Goal: Information Seeking & Learning: Understand process/instructions

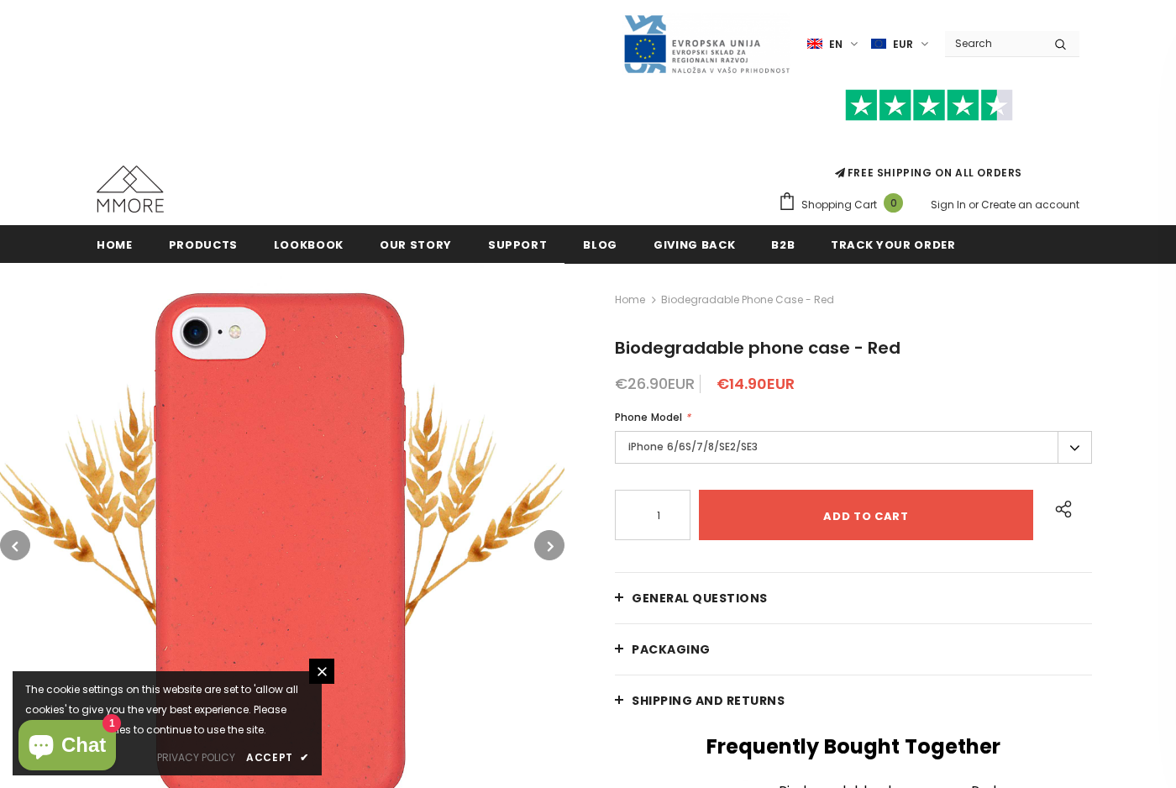
scroll to position [1, 0]
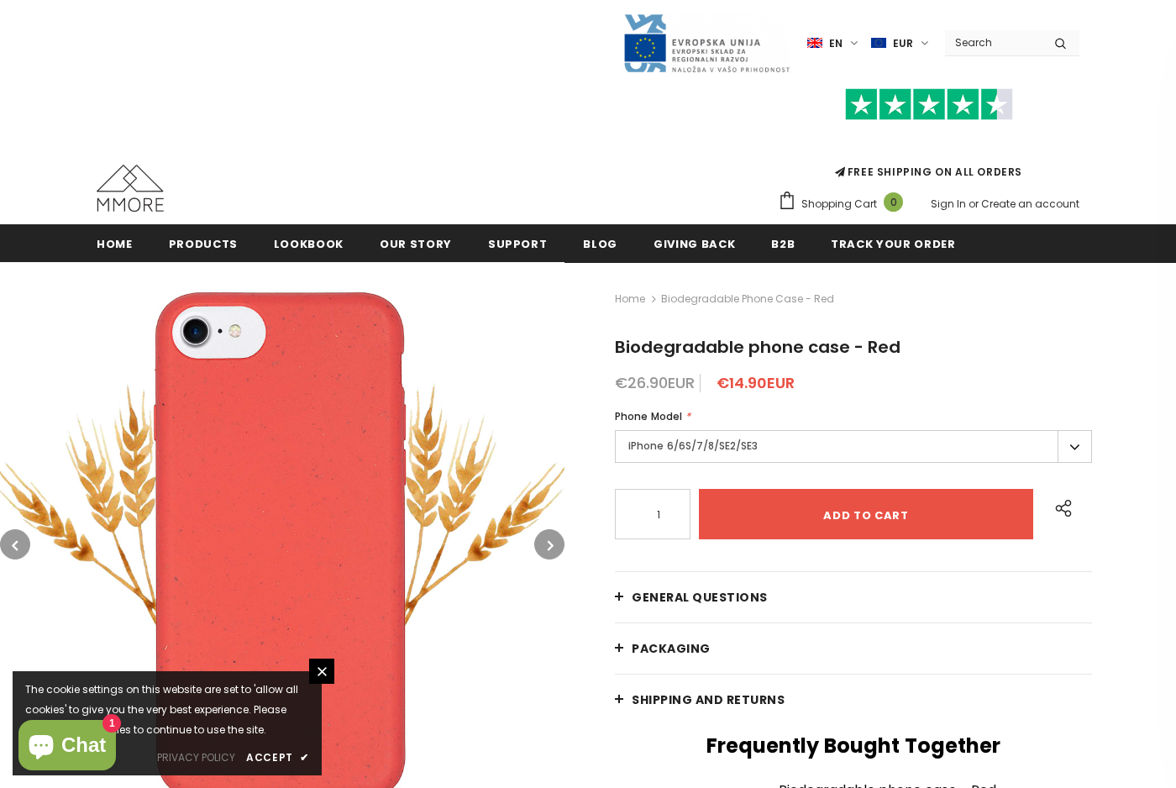
click at [725, 697] on span "Shipping and returns" at bounding box center [708, 699] width 153 height 17
click at [635, 696] on span "Shipping and returns" at bounding box center [708, 699] width 153 height 17
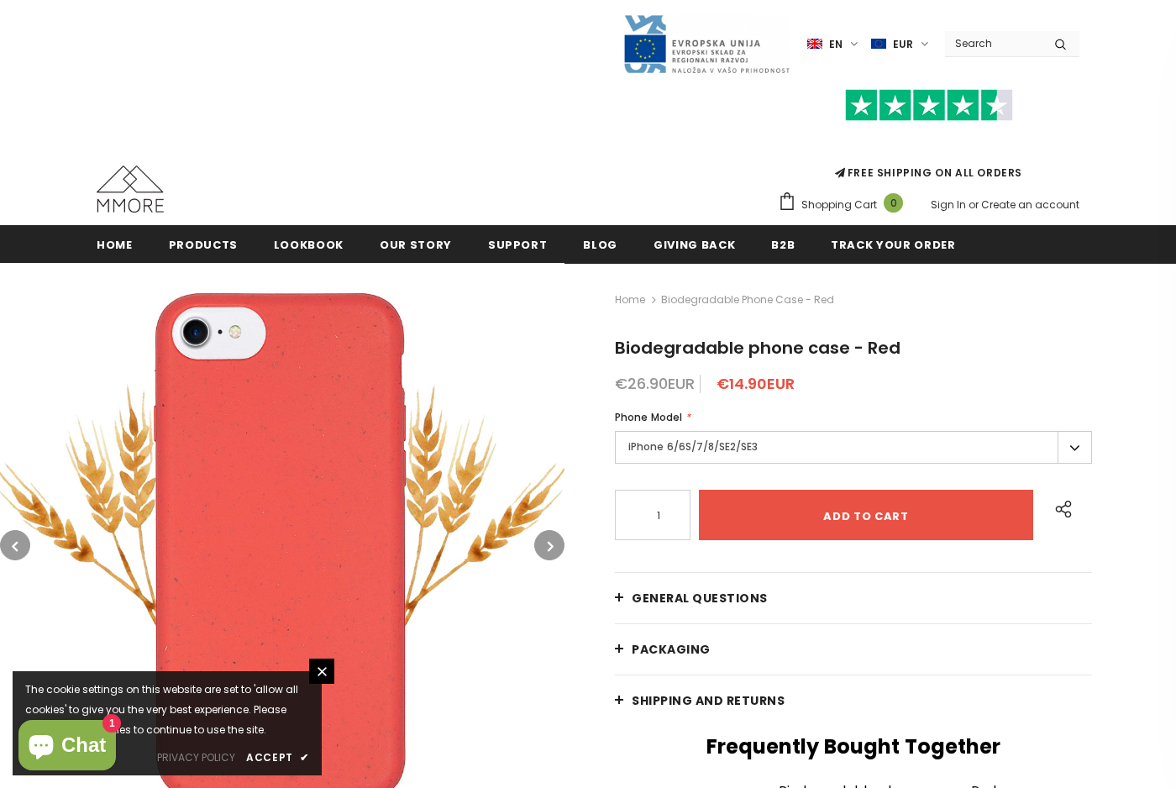
scroll to position [143, 0]
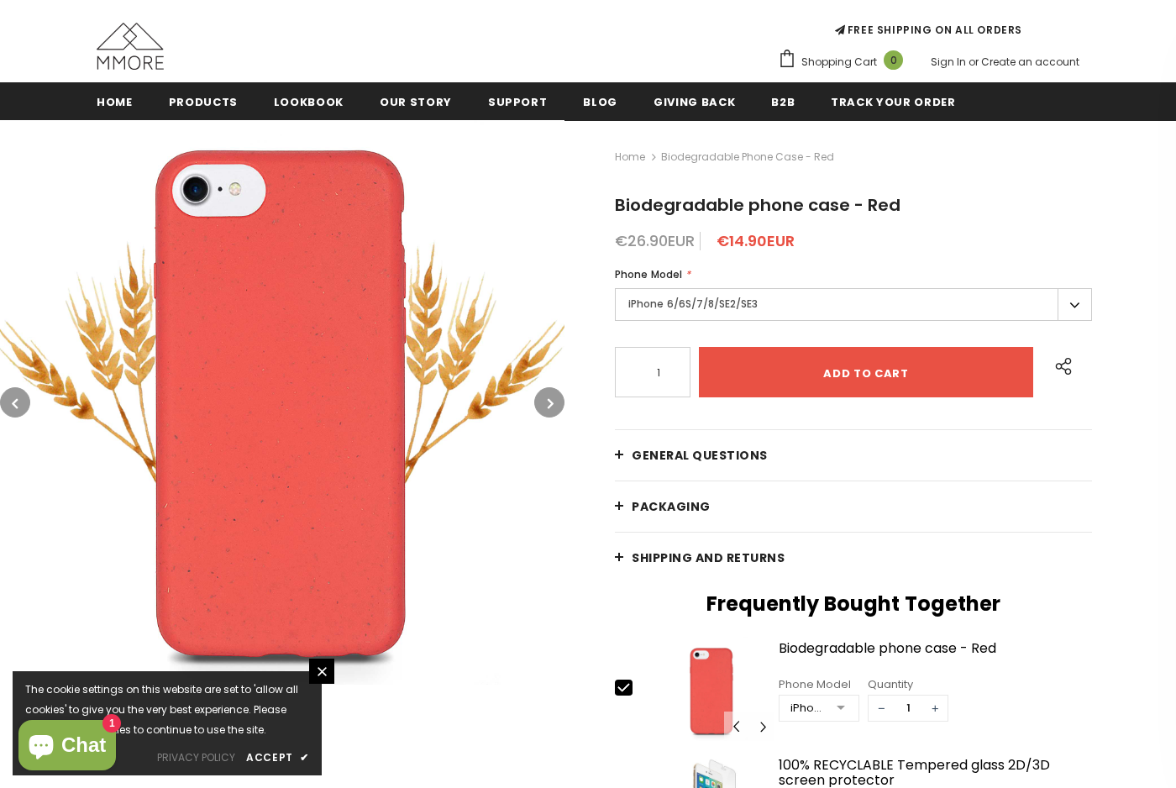
click at [692, 554] on span "Shipping and returns" at bounding box center [708, 557] width 153 height 17
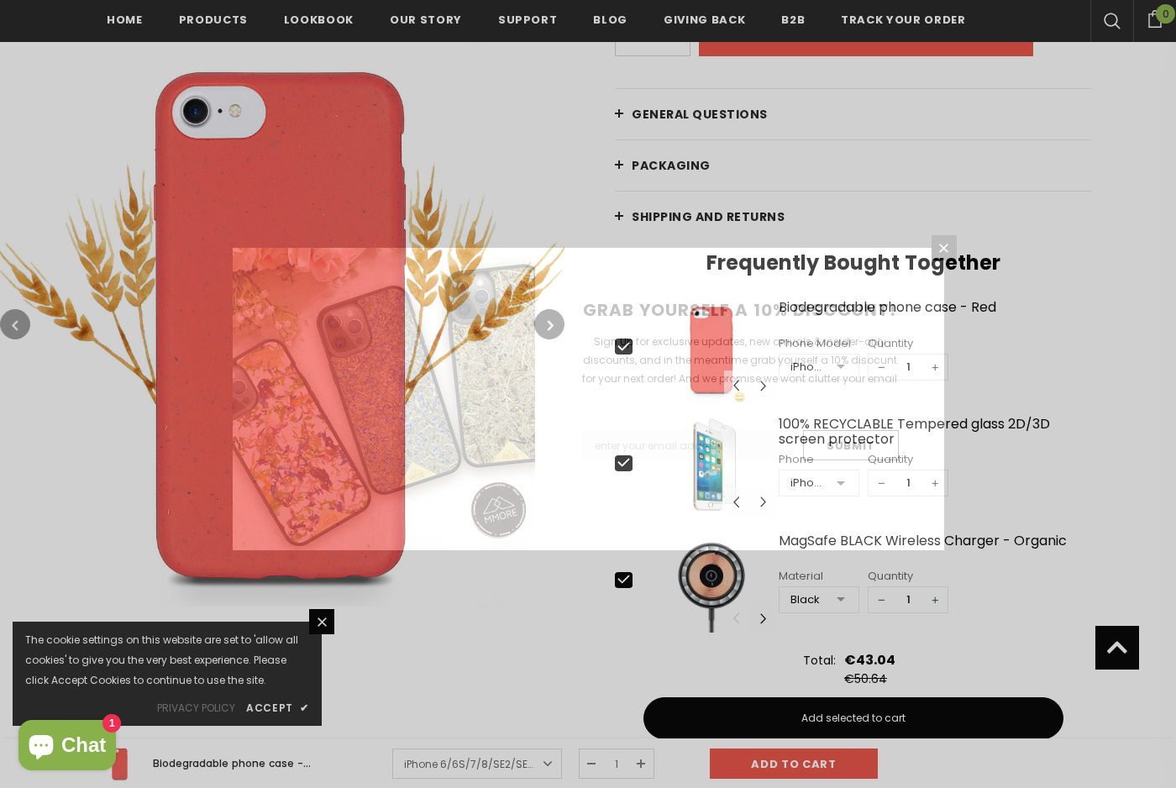
scroll to position [489, 0]
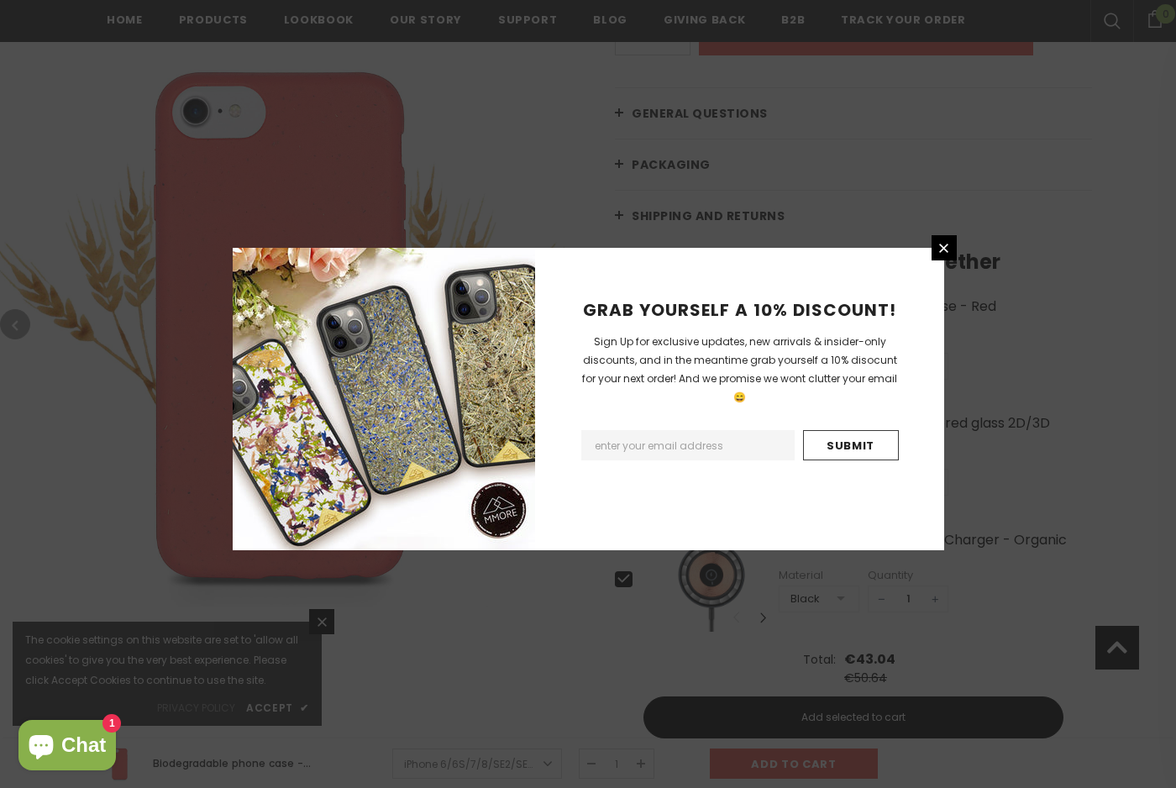
click at [749, 431] on input "Email Address" at bounding box center [687, 445] width 213 height 30
type input "[EMAIL_ADDRESS][DOMAIN_NAME]"
click at [875, 430] on input "Submit" at bounding box center [851, 445] width 96 height 30
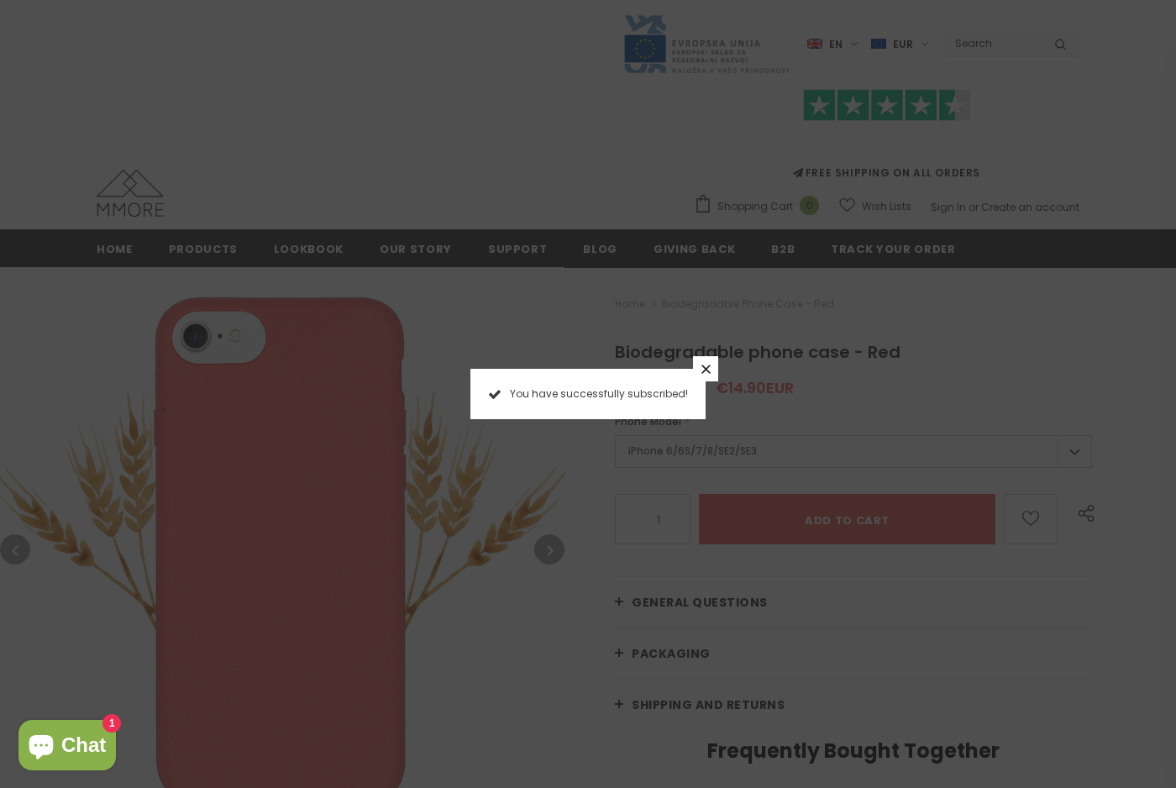
click at [707, 360] on link at bounding box center [705, 368] width 25 height 25
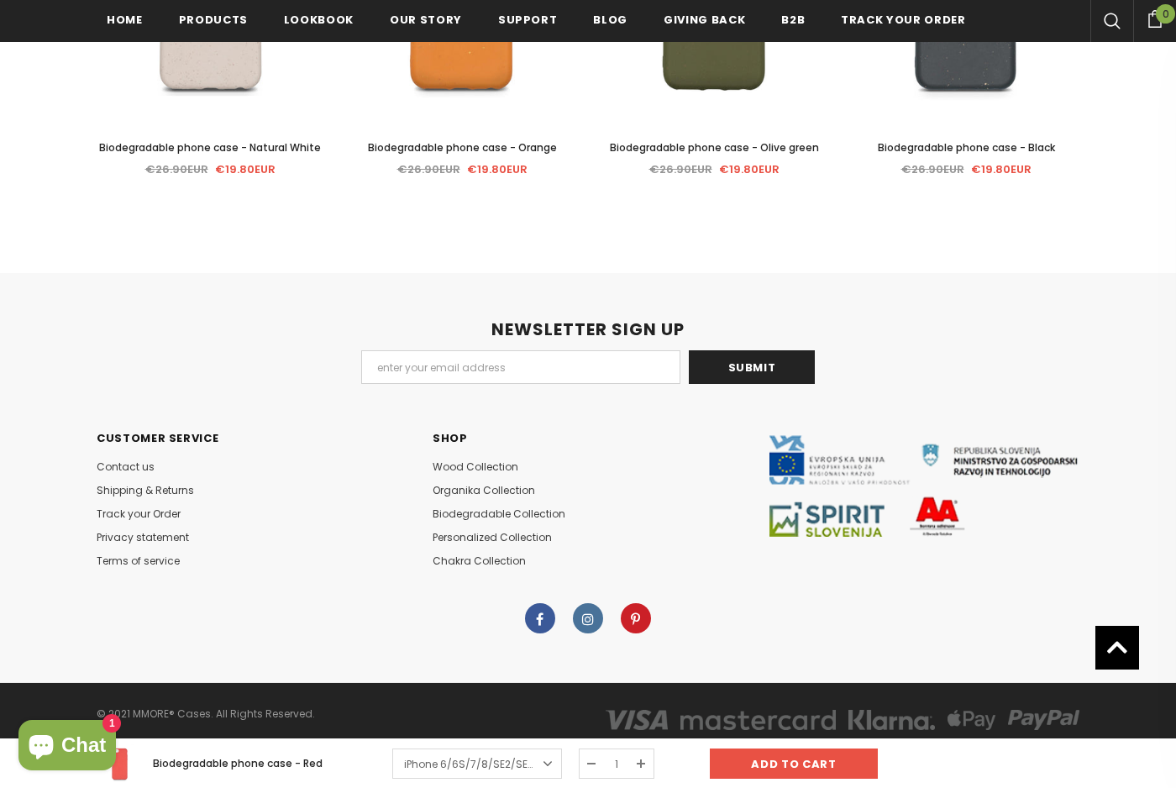
scroll to position [3727, 0]
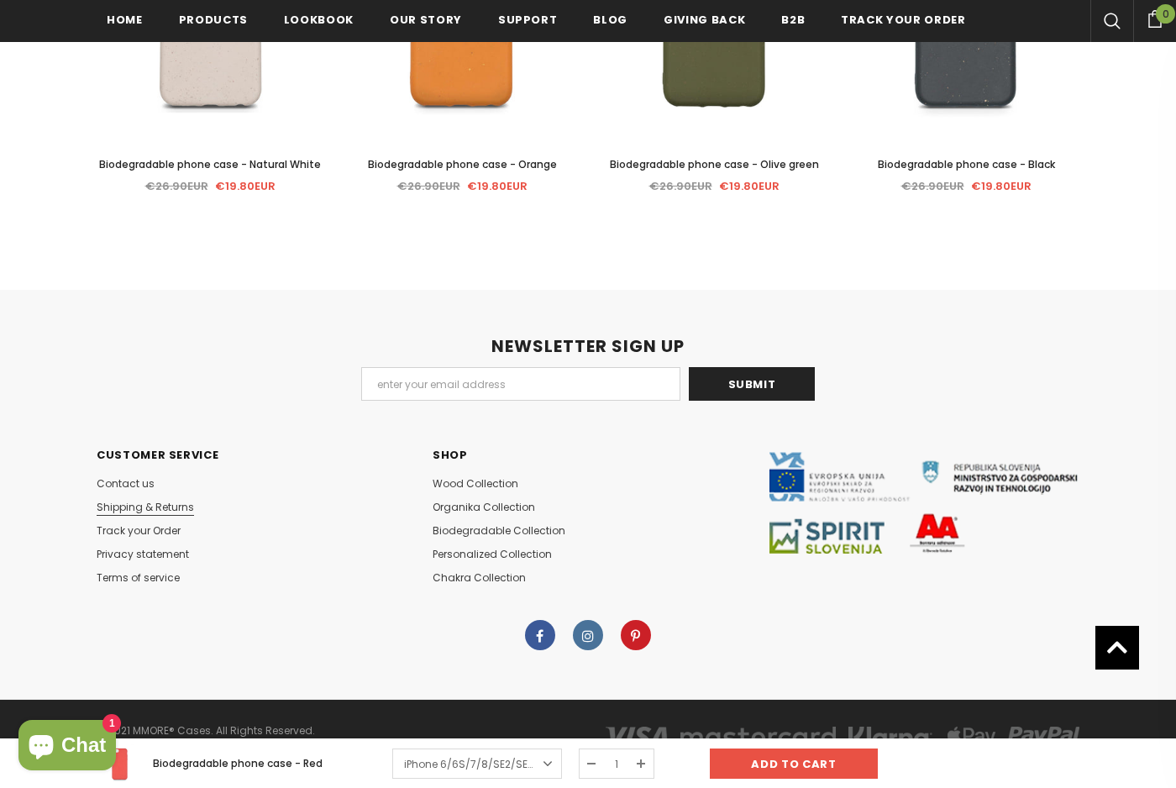
click at [130, 502] on span "Shipping & Returns" at bounding box center [145, 507] width 97 height 14
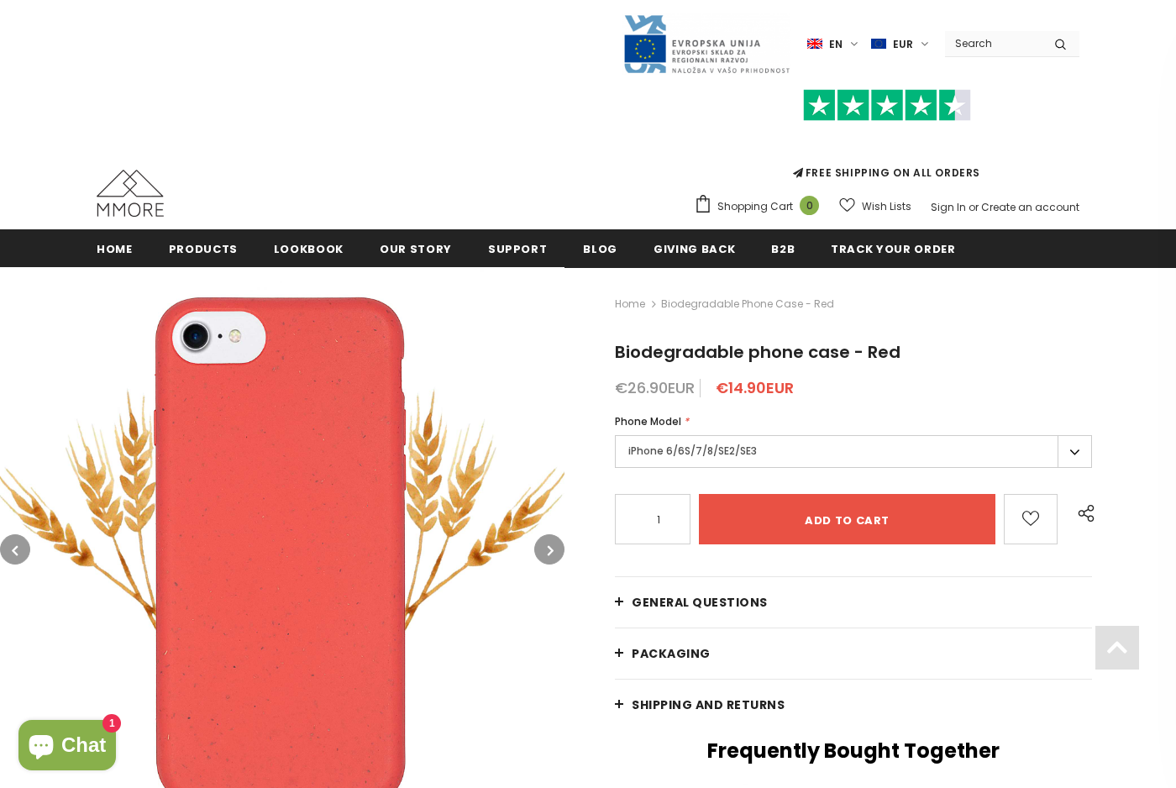
scroll to position [0, 0]
